Goal: Task Accomplishment & Management: Manage account settings

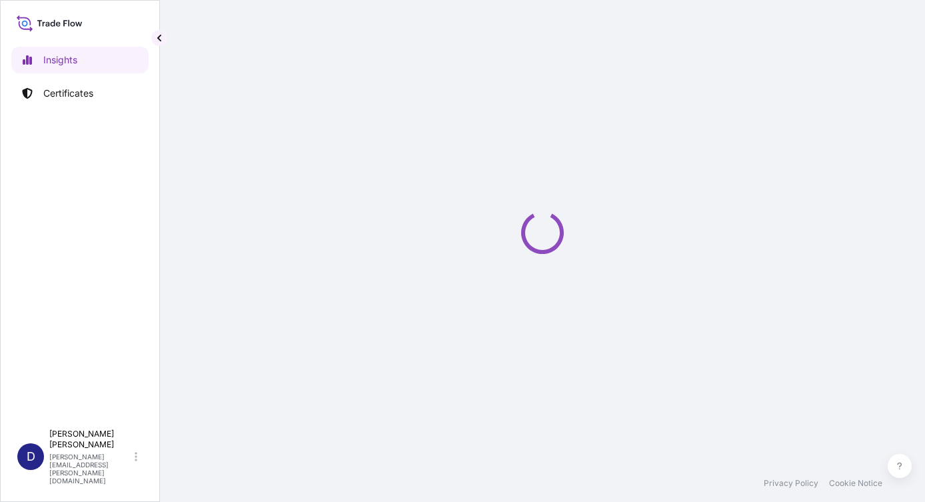
select select "2025"
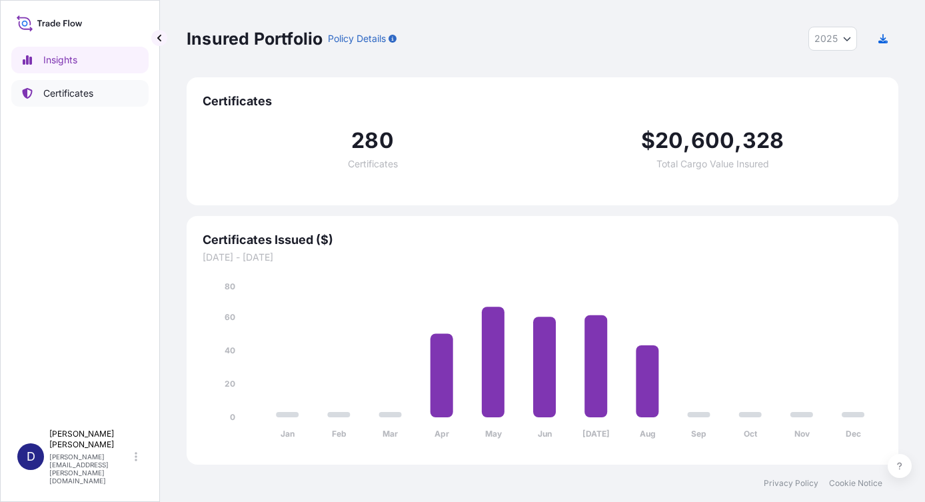
click at [78, 93] on p "Certificates" at bounding box center [68, 93] width 50 height 13
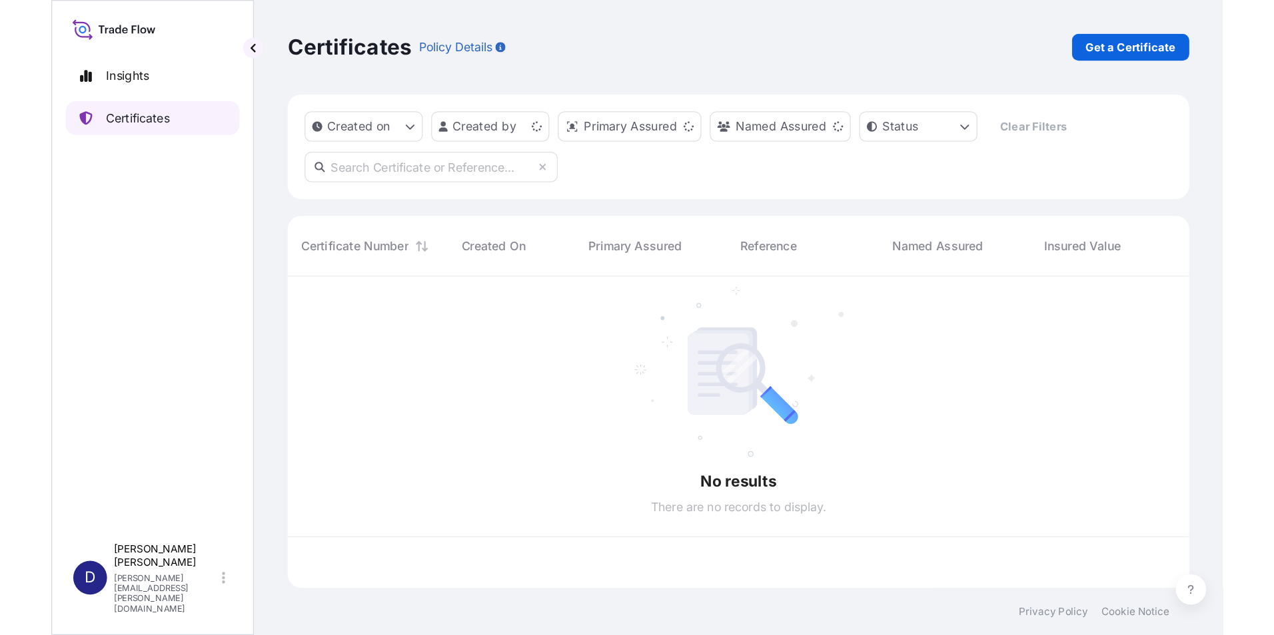
scroll to position [243, 701]
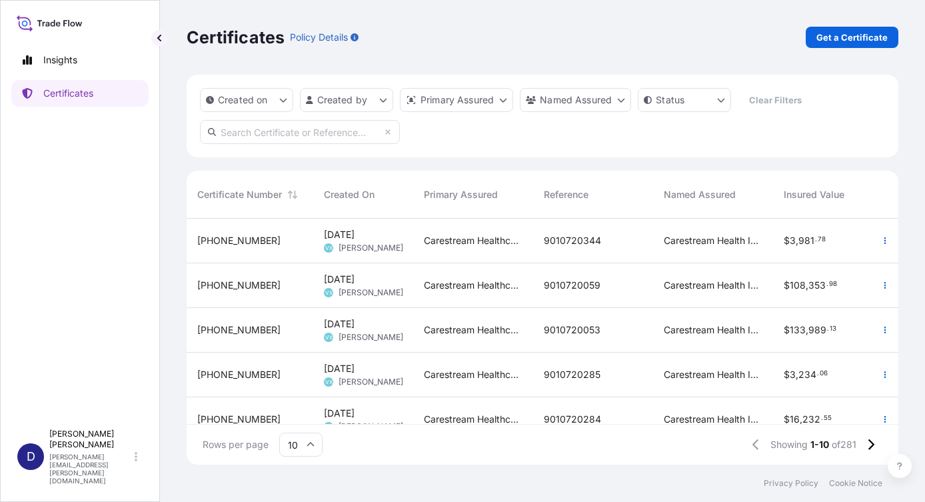
click at [266, 137] on input "text" at bounding box center [300, 132] width 200 height 24
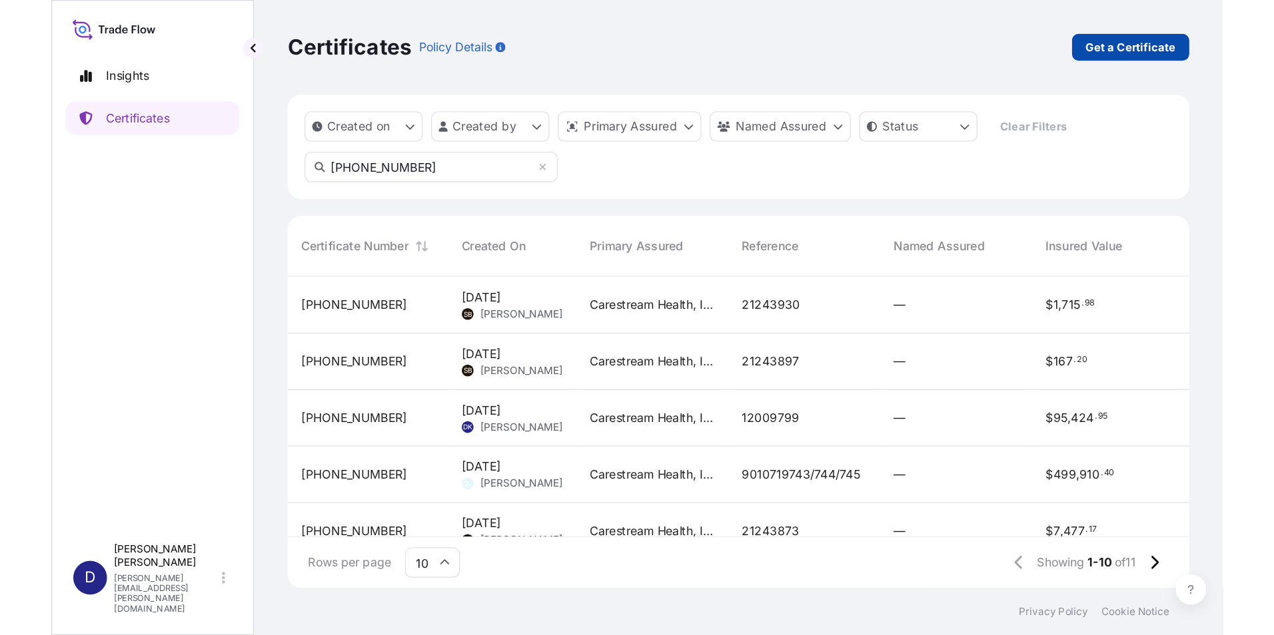
scroll to position [409, 1050]
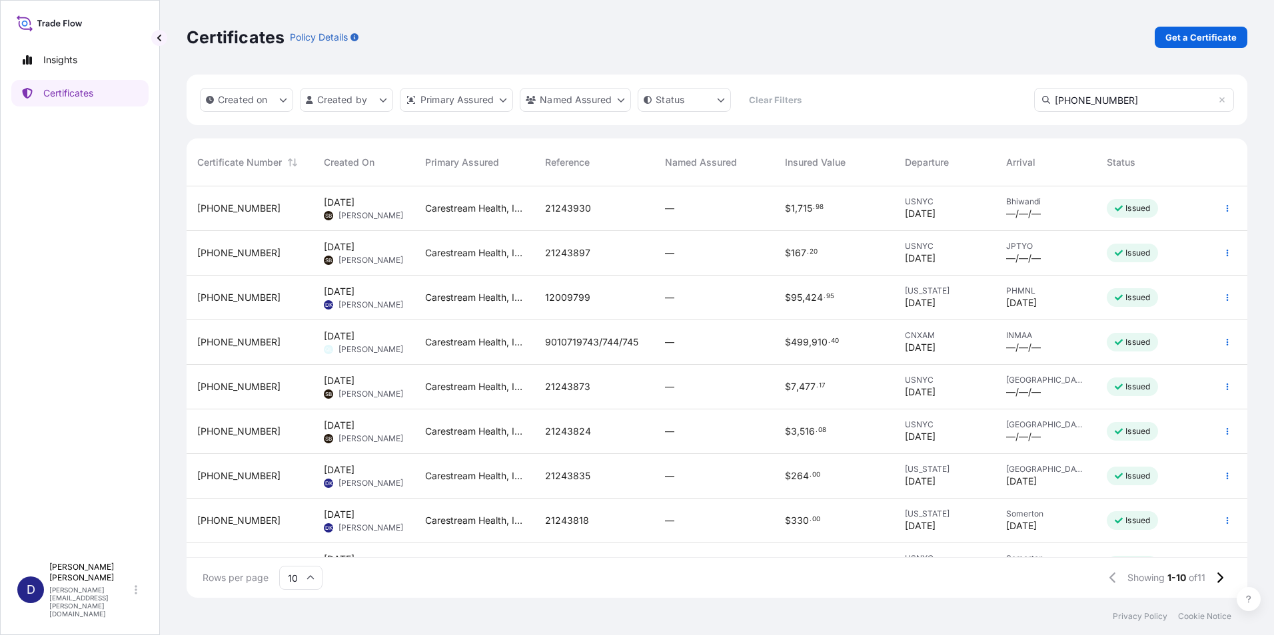
click at [924, 99] on input "[PHONE_NUMBER]" at bounding box center [1134, 100] width 200 height 24
type input "[PHONE_NUMBER]"
click at [924, 301] on icon "button" at bounding box center [1227, 298] width 8 height 8
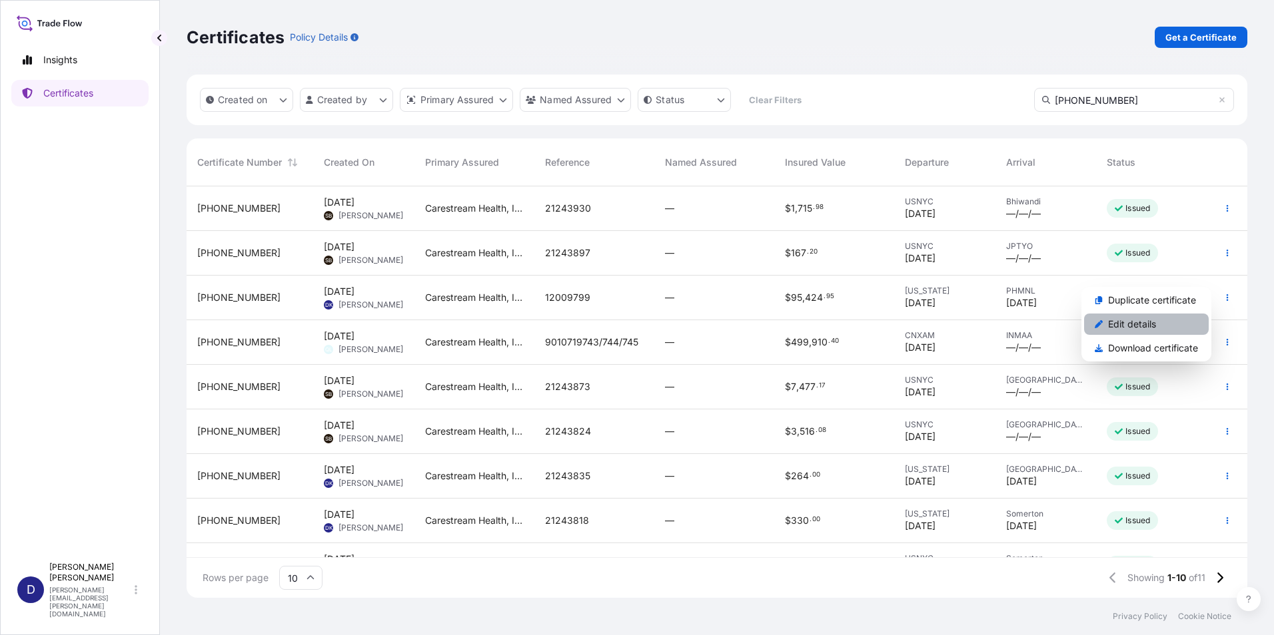
click at [924, 328] on p "Edit details" at bounding box center [1132, 324] width 48 height 13
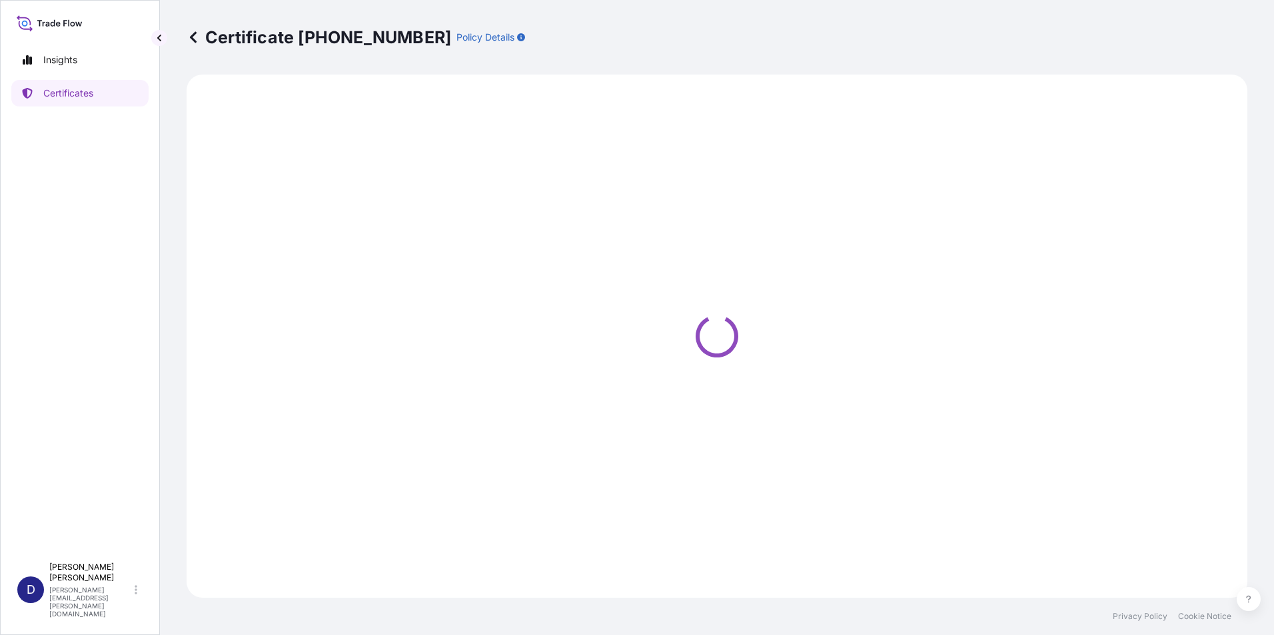
select select "Ocean Vessel"
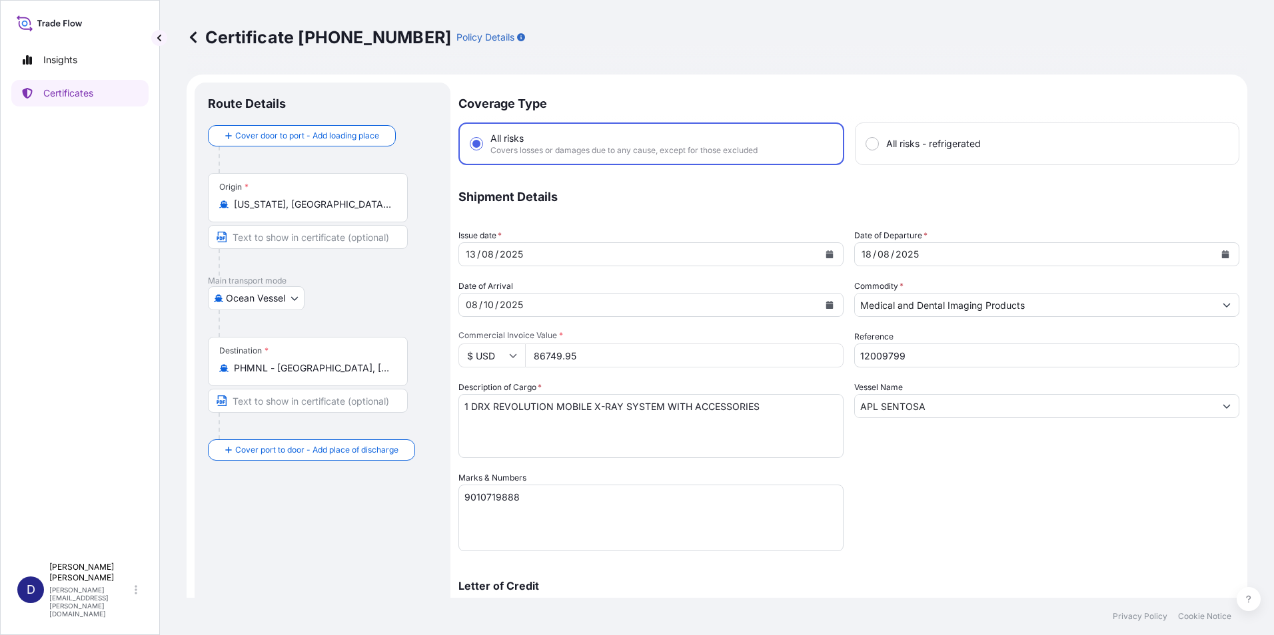
select select "32008"
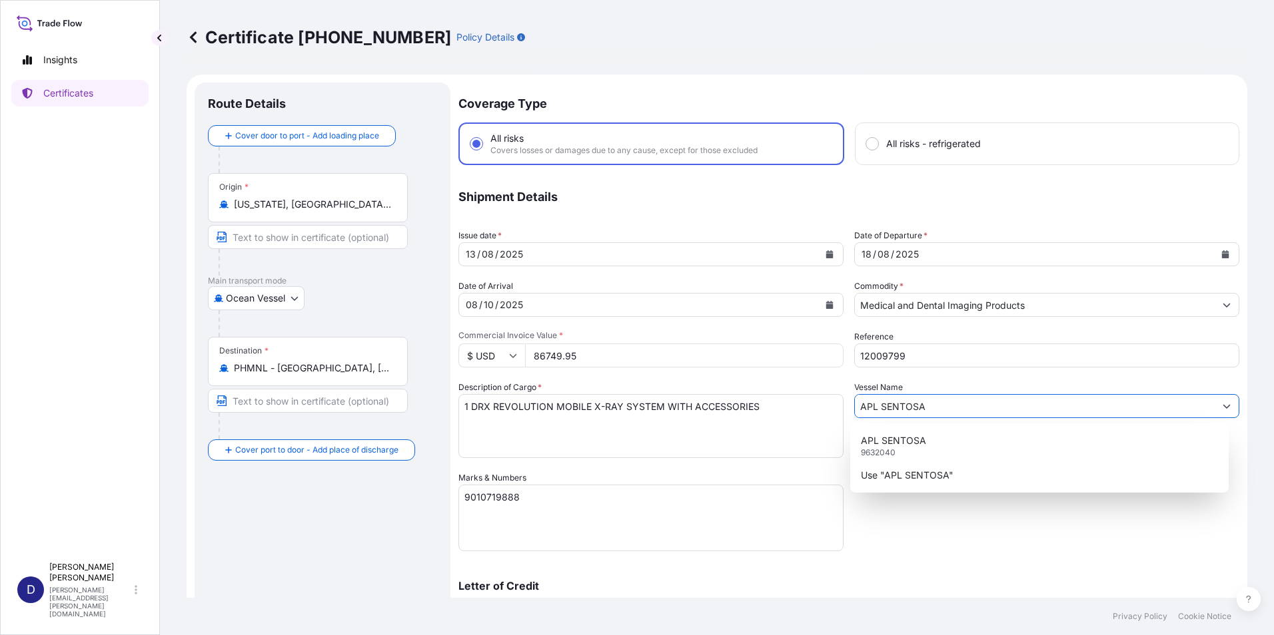
click at [924, 405] on icon "Show suggestions" at bounding box center [1226, 407] width 7 height 4
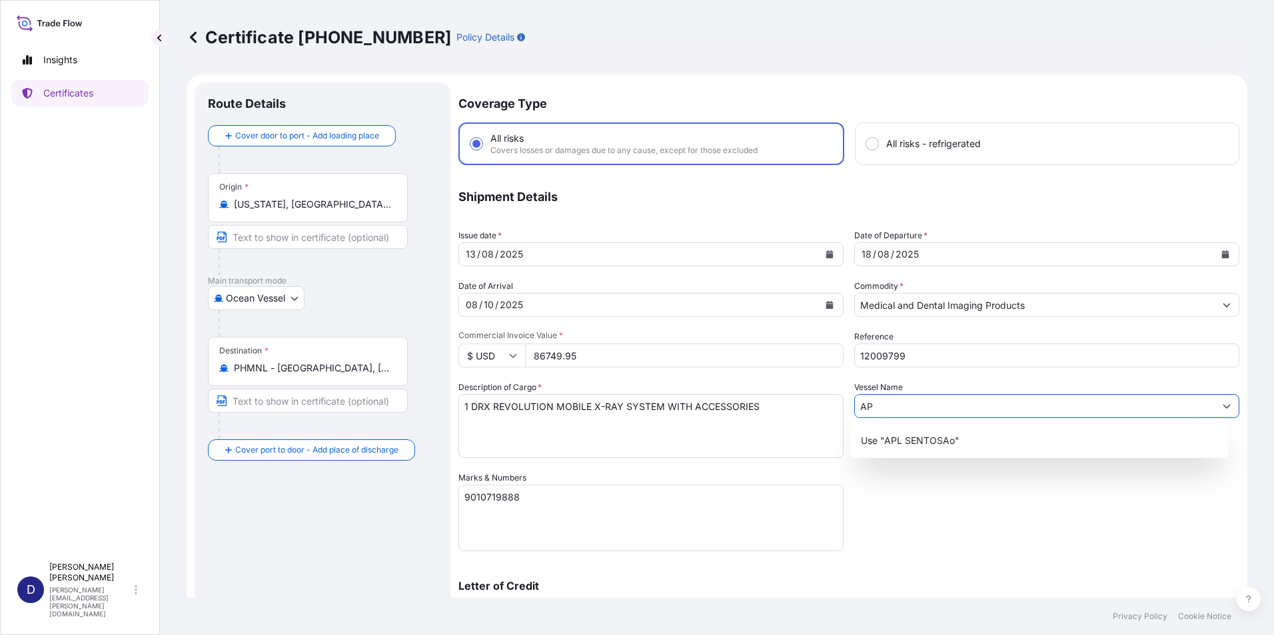
type input "A"
type input "o"
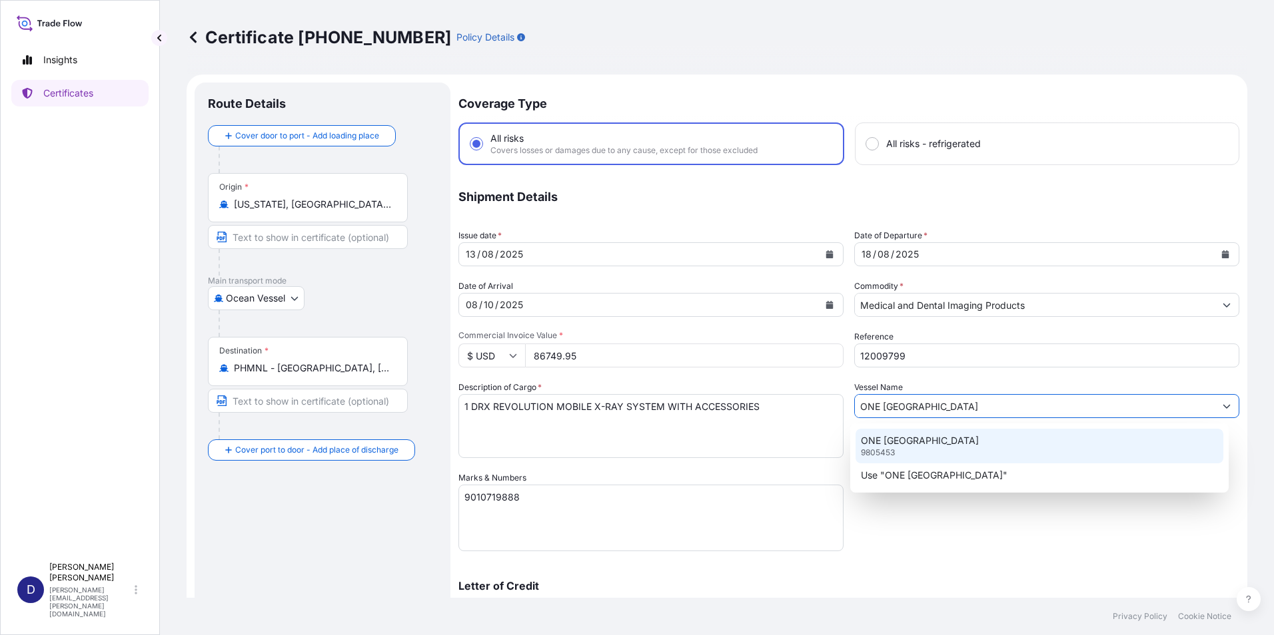
click at [873, 451] on p "9805453" at bounding box center [878, 453] width 34 height 11
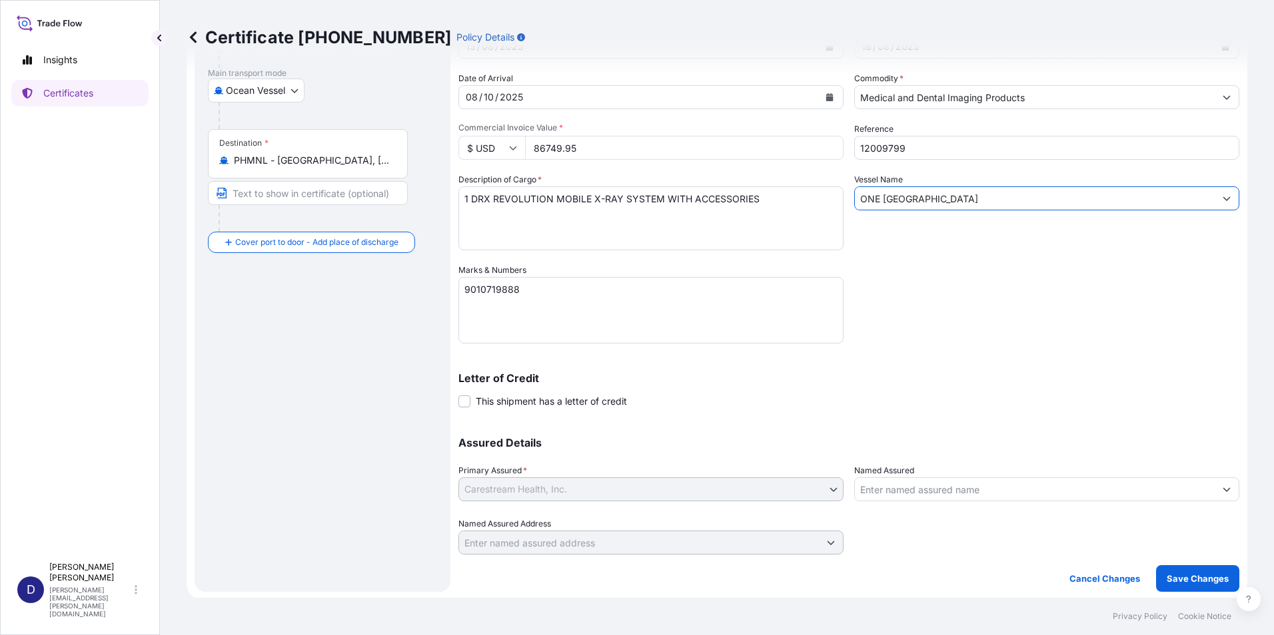
scroll to position [210, 0]
type input "ONE [GEOGRAPHIC_DATA]"
click at [924, 370] on div "Coverage Type All risks Covers losses or damages due to any cause, except for t…" at bounding box center [848, 231] width 781 height 717
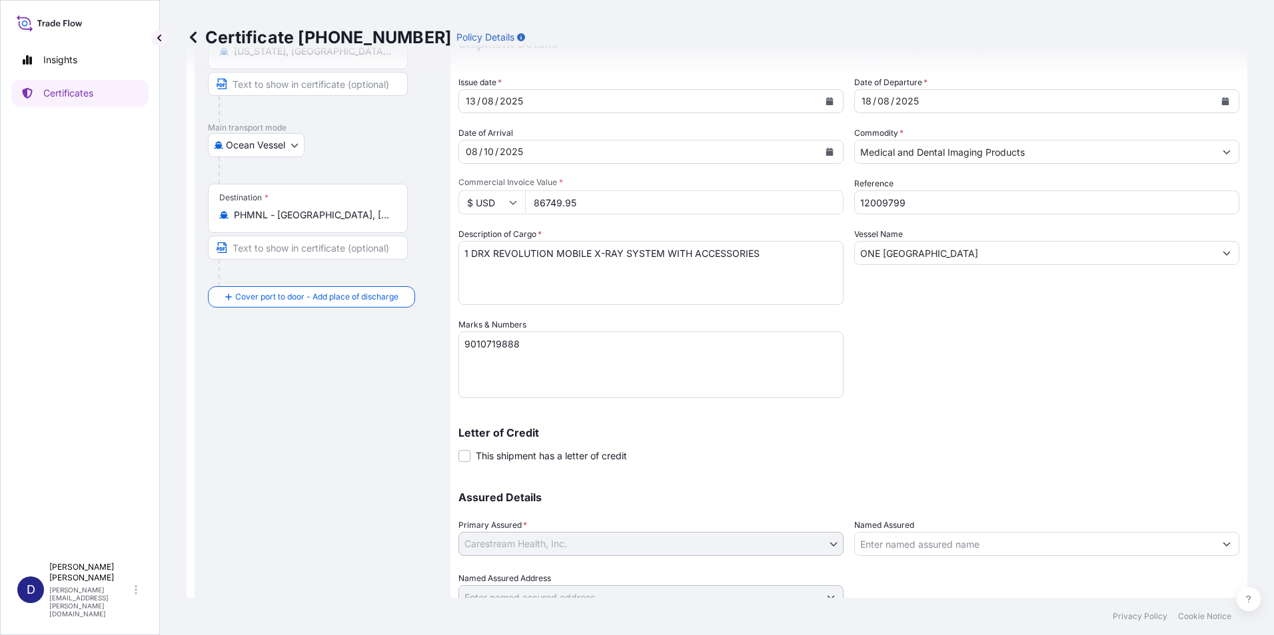
scroll to position [77, 0]
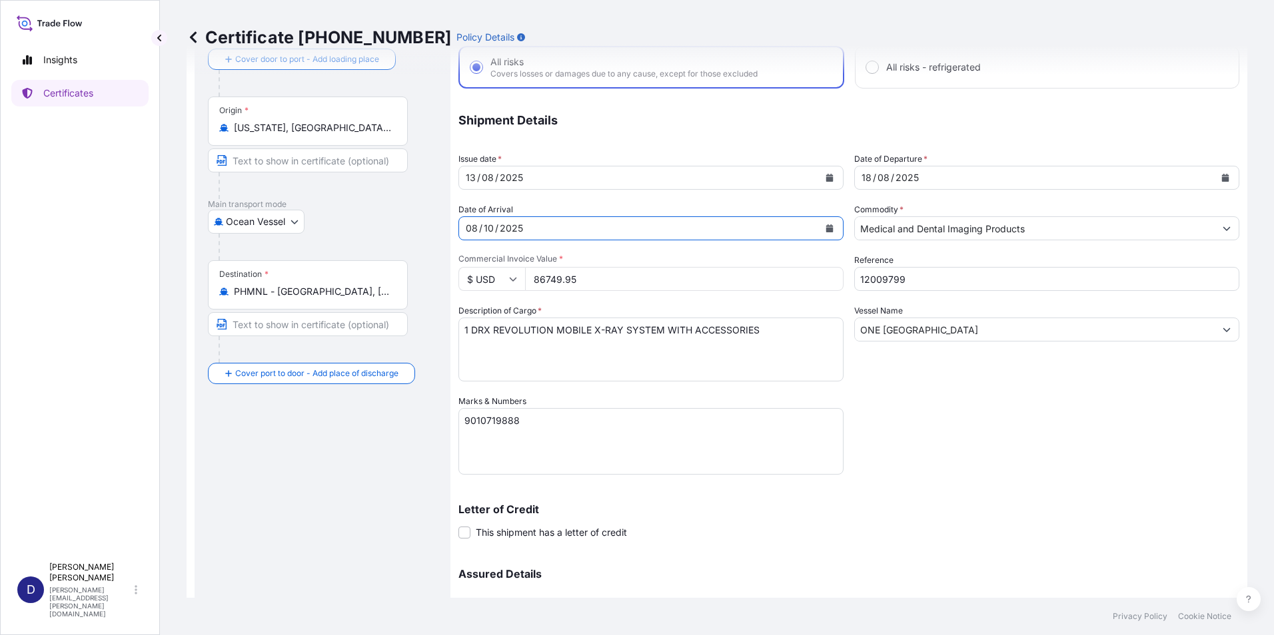
click at [464, 228] on div "[DATE]" at bounding box center [639, 228] width 360 height 24
click at [477, 230] on div "08" at bounding box center [471, 228] width 15 height 16
click at [478, 223] on div "08" at bounding box center [471, 228] width 15 height 16
click at [474, 225] on div "08" at bounding box center [471, 228] width 15 height 16
click at [825, 224] on icon "Calendar" at bounding box center [829, 228] width 8 height 8
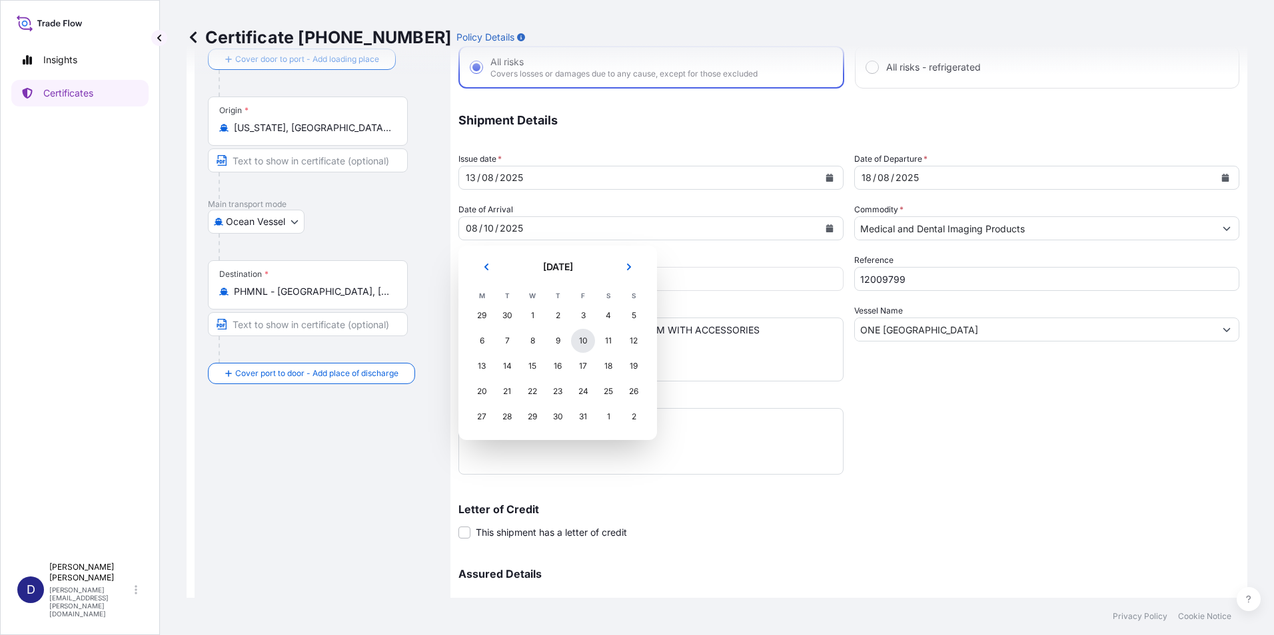
click at [584, 342] on div "10" at bounding box center [583, 341] width 24 height 24
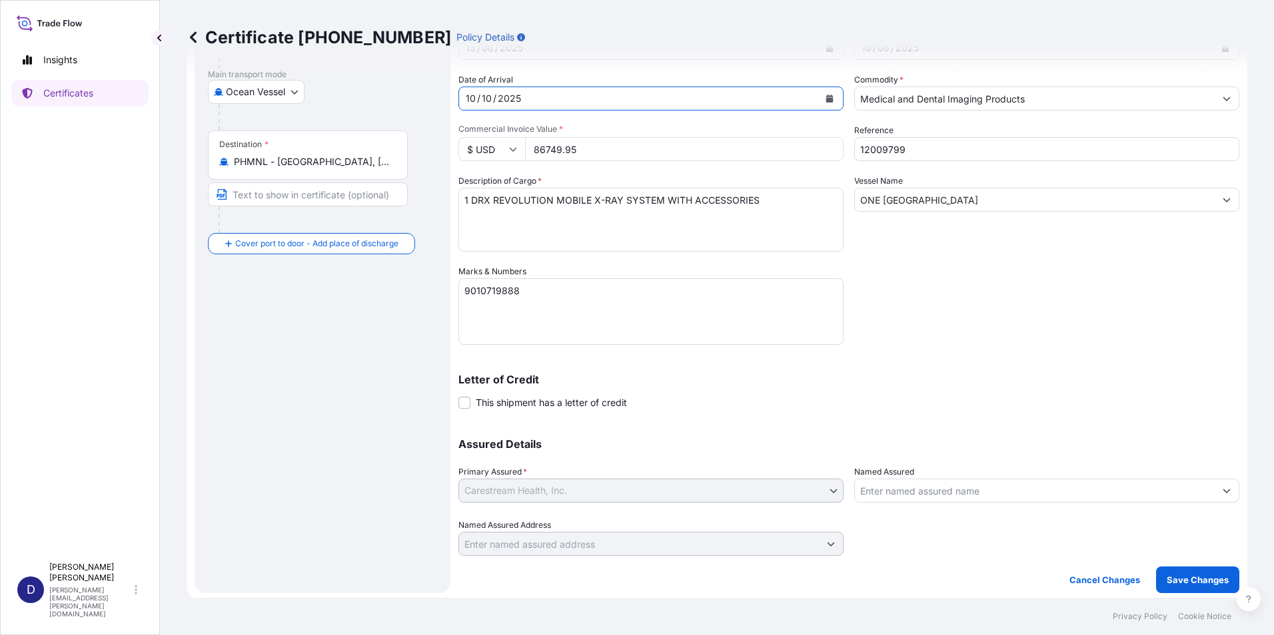
scroll to position [210, 0]
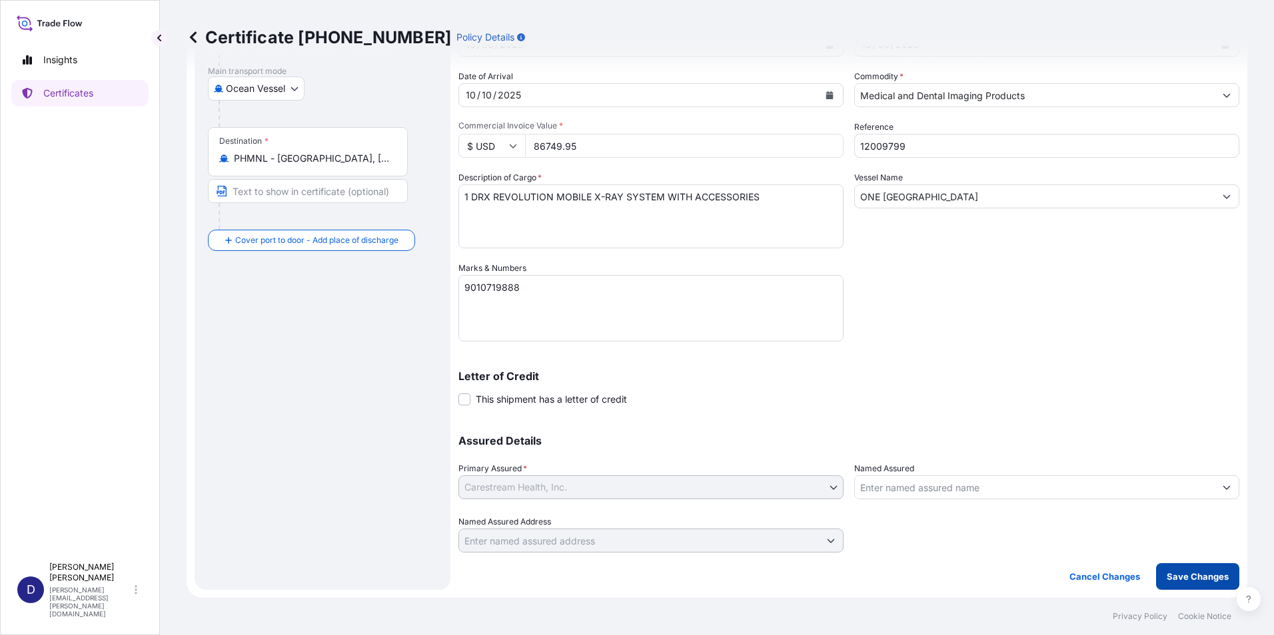
click at [924, 501] on p "Save Changes" at bounding box center [1197, 576] width 62 height 13
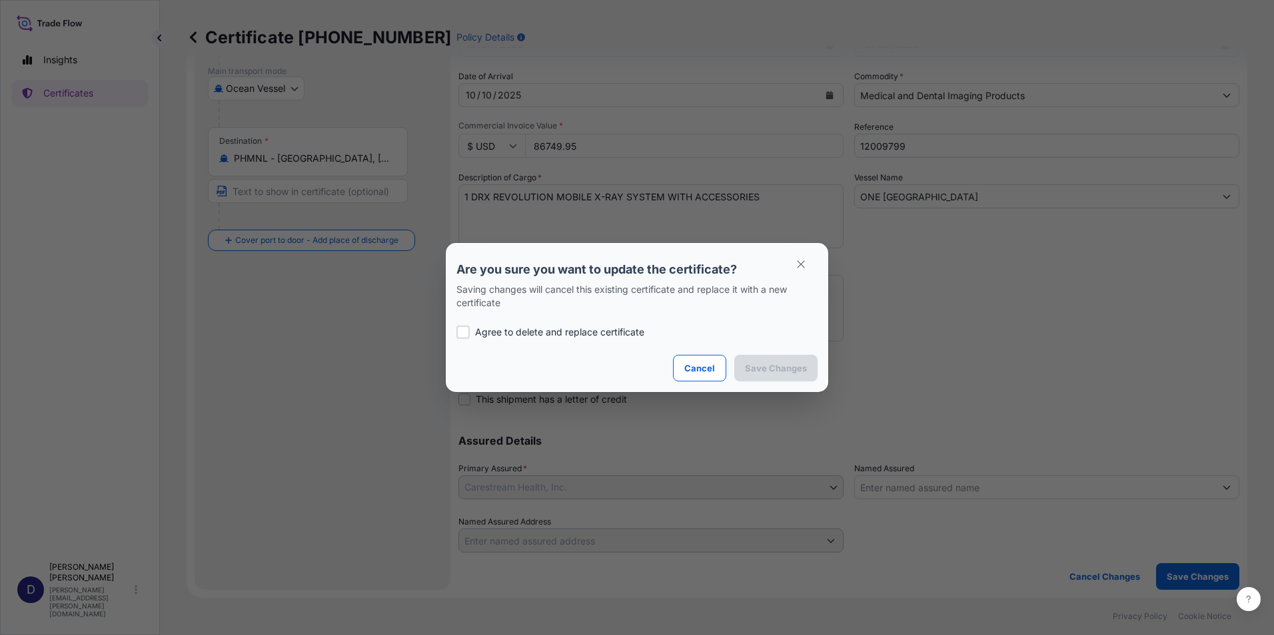
click at [465, 335] on div at bounding box center [462, 332] width 13 height 13
checkbox input "true"
click at [771, 370] on p "Save Changes" at bounding box center [776, 368] width 62 height 13
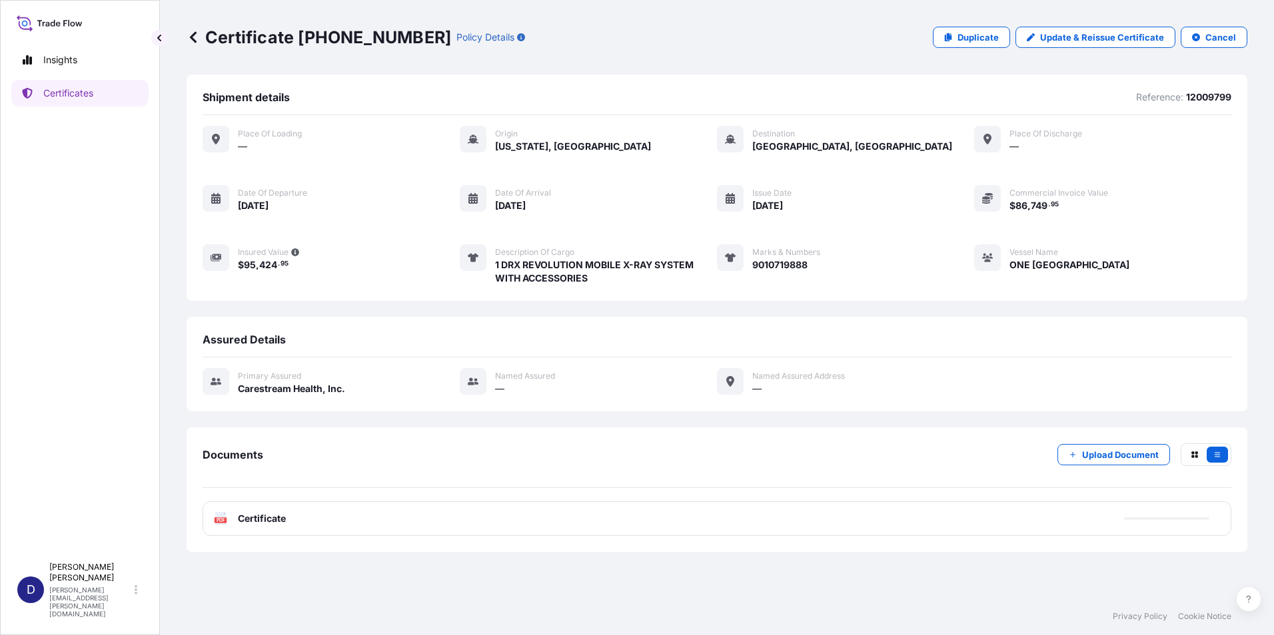
click at [297, 501] on div "PDF Certificate" at bounding box center [716, 519] width 1028 height 35
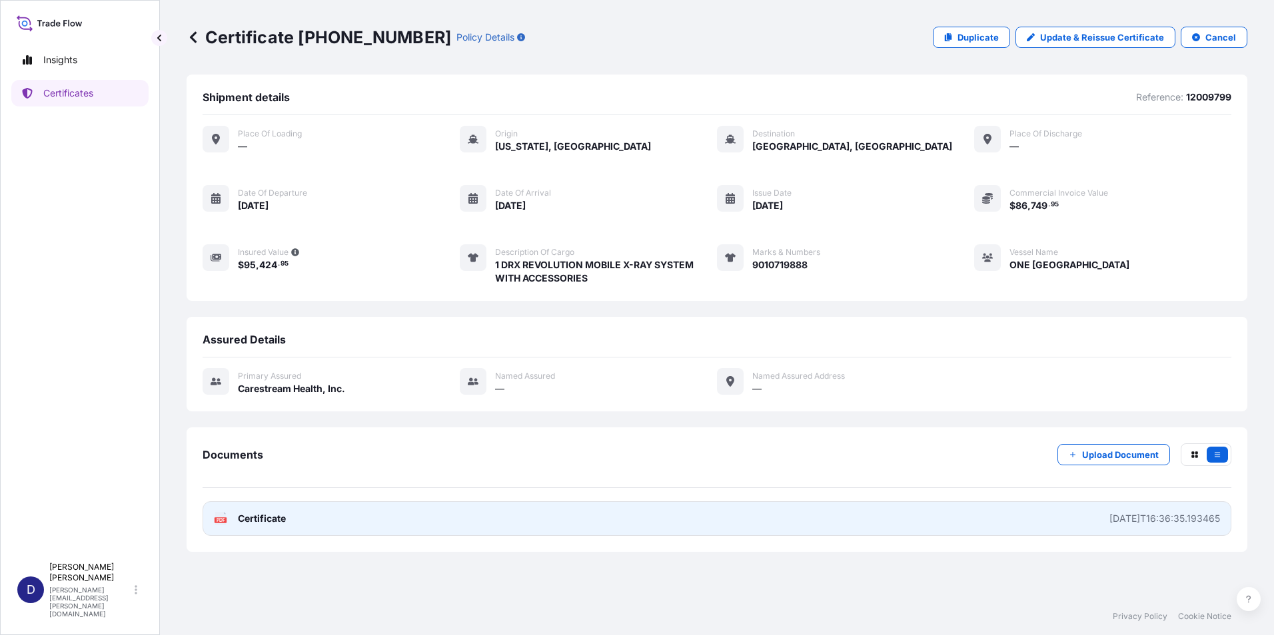
click at [258, 501] on span "Certificate" at bounding box center [262, 518] width 48 height 13
